Goal: Task Accomplishment & Management: Complete application form

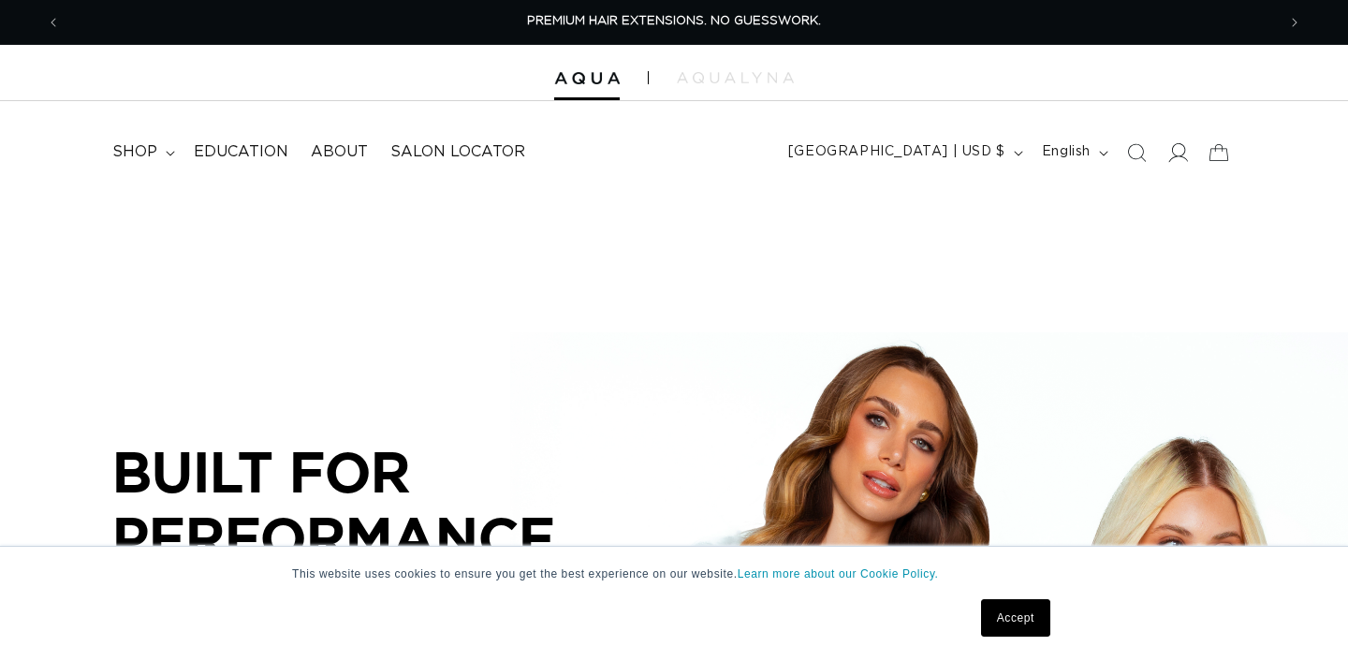
scroll to position [0, 1215]
click at [1181, 154] on icon at bounding box center [1179, 152] width 20 height 19
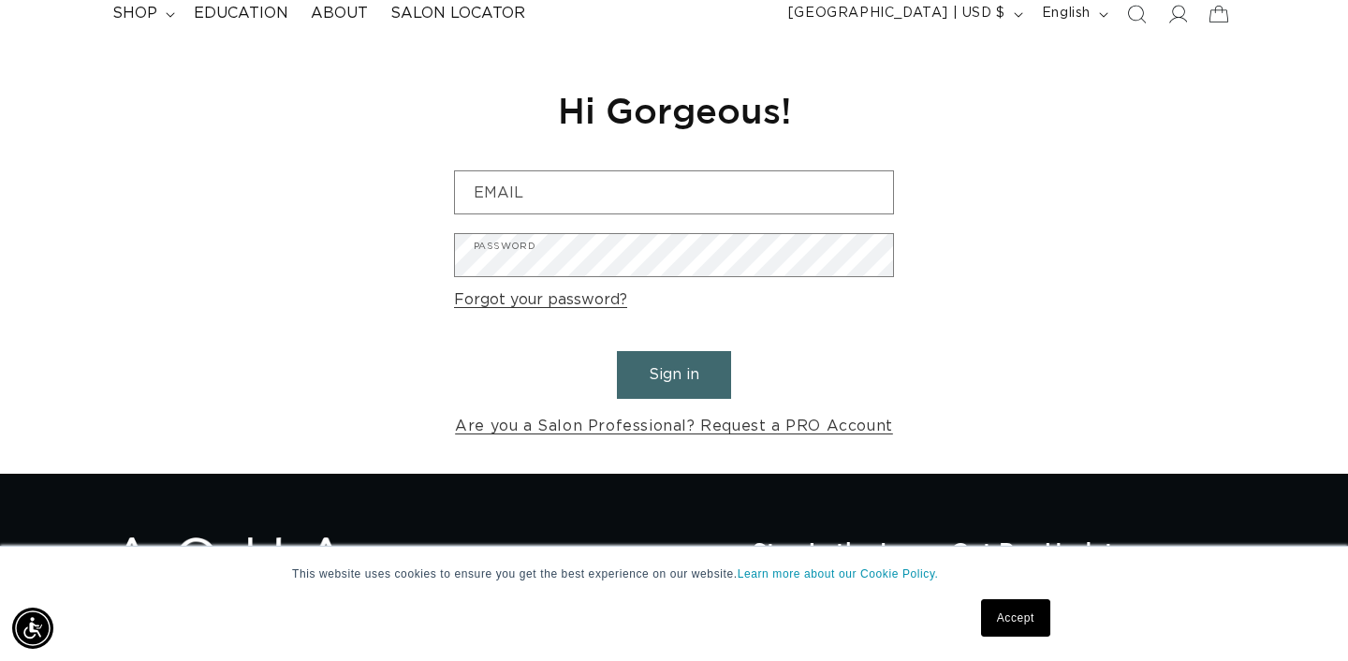
scroll to position [145, 0]
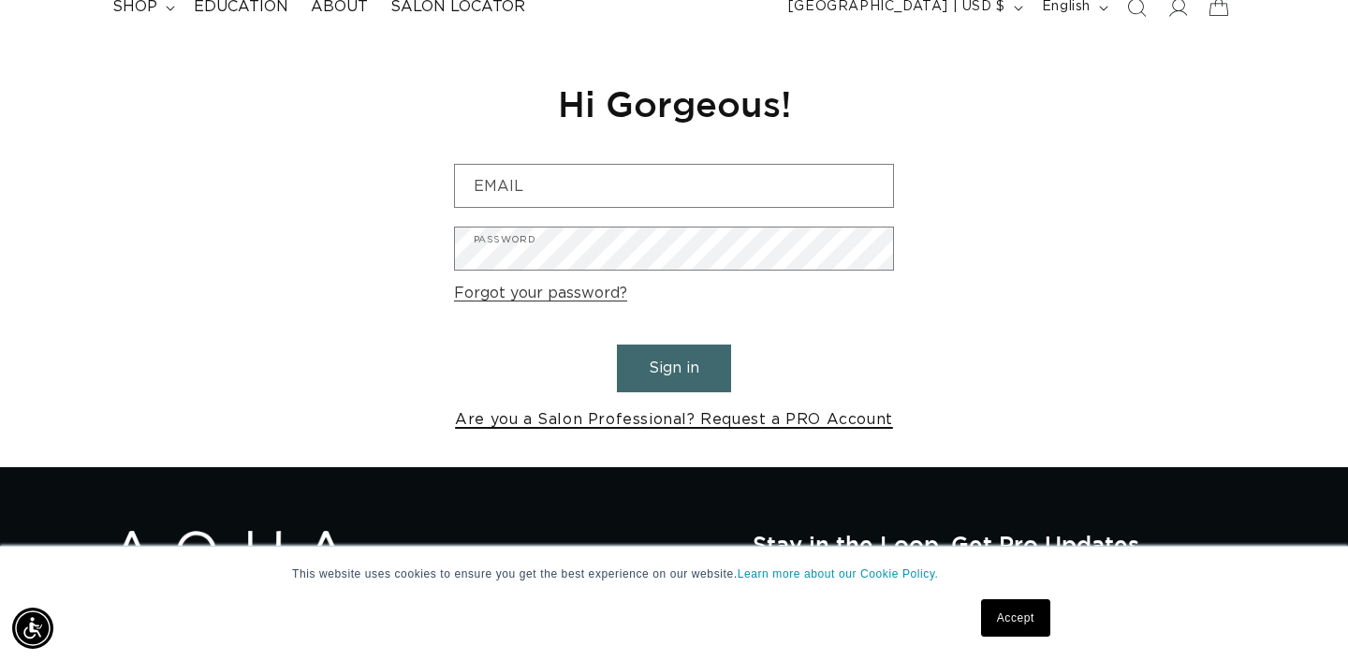
click at [856, 425] on link "Are you a Salon Professional? Request a PRO Account" at bounding box center [674, 419] width 438 height 27
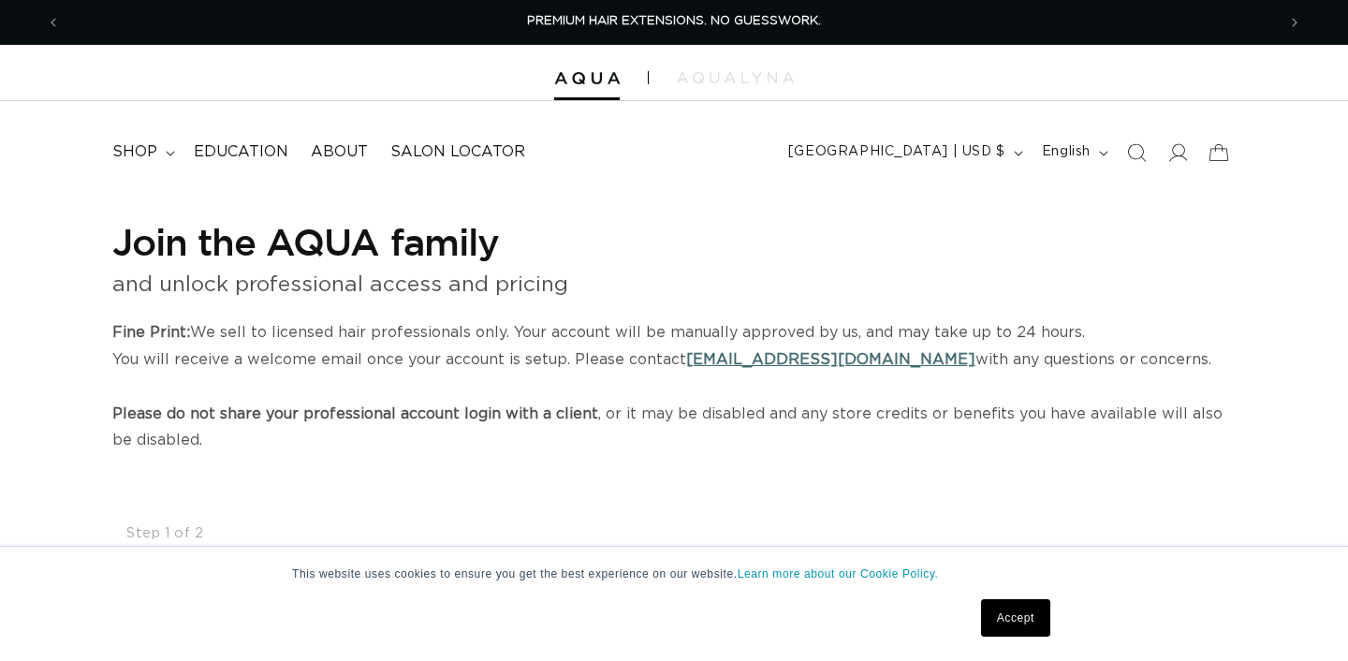
select select "US"
select select "[GEOGRAPHIC_DATA]"
click at [1009, 617] on link "Accept" at bounding box center [1015, 617] width 69 height 37
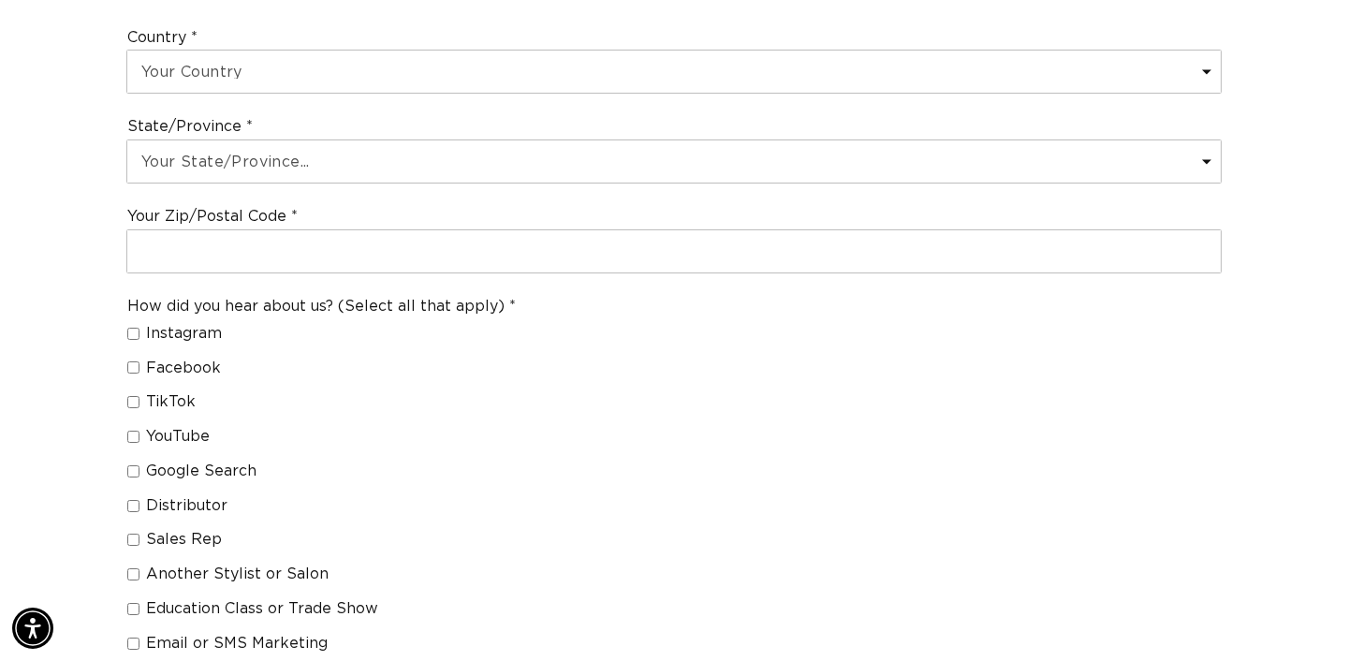
scroll to position [0, 1215]
